Goal: Task Accomplishment & Management: Use online tool/utility

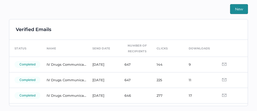
scroll to position [122, 0]
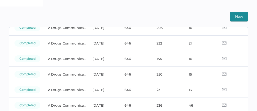
scroll to position [107, 0]
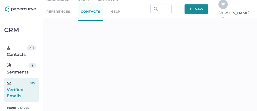
click at [225, 6] on span "J K" at bounding box center [224, 4] width 4 height 4
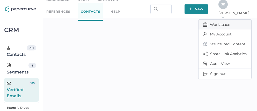
click at [222, 21] on span "Workspace" at bounding box center [225, 25] width 44 height 10
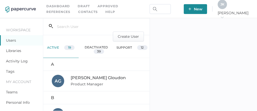
click at [24, 61] on link "Activity Log" at bounding box center [17, 61] width 22 height 5
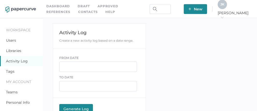
scroll to position [78, 0]
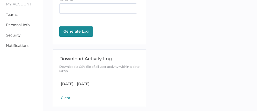
click at [66, 97] on button "Clear" at bounding box center [65, 97] width 13 height 5
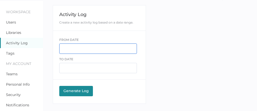
click at [80, 51] on input "text" at bounding box center [98, 49] width 78 height 10
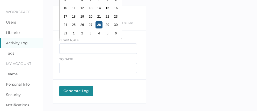
click at [99, 24] on div "28" at bounding box center [98, 24] width 7 height 7
type input "08/28/2025"
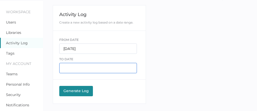
click at [76, 66] on input "text" at bounding box center [98, 68] width 78 height 10
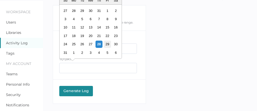
click at [110, 44] on div "29" at bounding box center [107, 44] width 7 height 7
type input "08/29/2025"
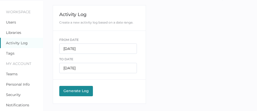
click at [72, 94] on button "Generate Log Processing" at bounding box center [76, 91] width 34 height 10
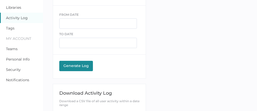
scroll to position [78, 0]
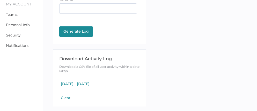
click at [83, 82] on span "August 28, 2025 - August 29, 2025" at bounding box center [75, 84] width 29 height 5
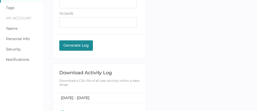
scroll to position [0, 0]
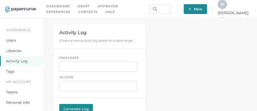
click at [78, 11] on link "Contacts" at bounding box center [87, 12] width 19 height 6
